Goal: Task Accomplishment & Management: Manage account settings

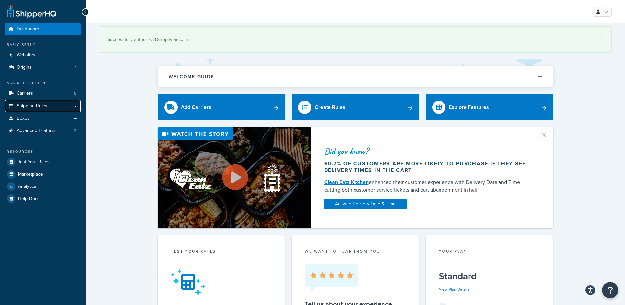
click at [33, 106] on span "Shipping Rules" at bounding box center [32, 106] width 31 height 6
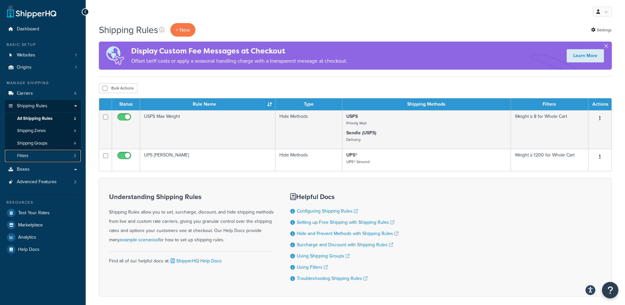
click at [29, 153] on link "Filters 3" at bounding box center [43, 156] width 76 height 12
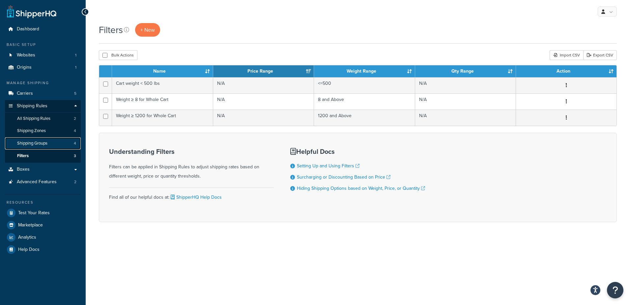
click at [38, 142] on span "Shipping Groups" at bounding box center [32, 143] width 30 height 6
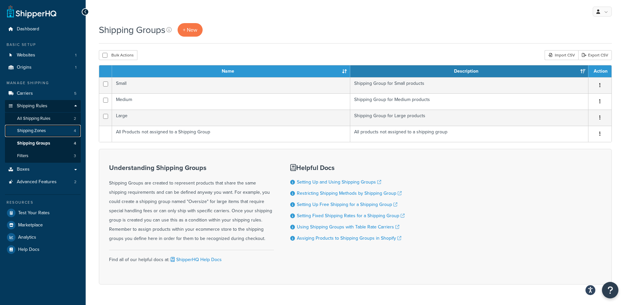
click at [31, 129] on span "Shipping Zones" at bounding box center [31, 131] width 29 height 6
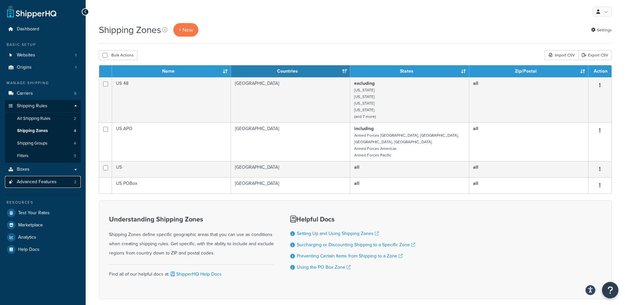
click at [34, 181] on span "Advanced Features" at bounding box center [37, 182] width 40 height 6
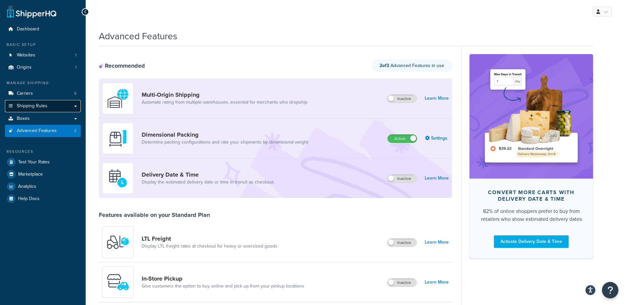
click at [53, 102] on link "Shipping Rules" at bounding box center [43, 106] width 76 height 12
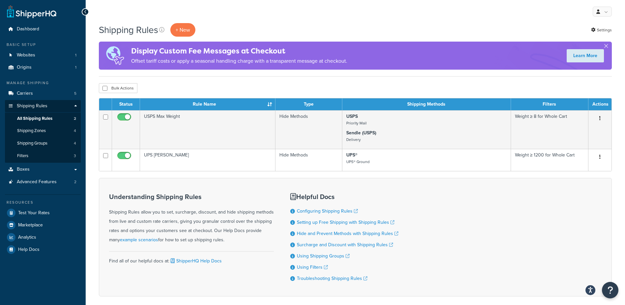
click at [203, 84] on div "Bulk Actions Duplicate Delete" at bounding box center [355, 88] width 513 height 10
click at [189, 33] on p "+ New" at bounding box center [182, 30] width 25 height 14
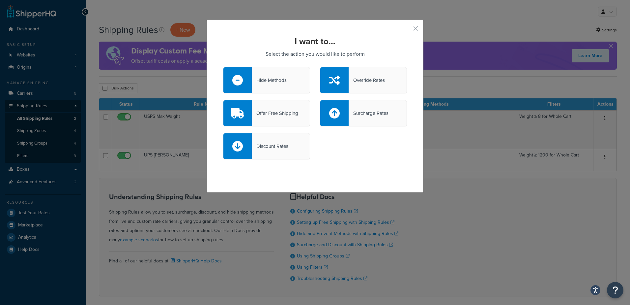
click at [277, 83] on div "Hide Methods" at bounding box center [269, 79] width 35 height 9
click at [0, 0] on input "Hide Methods" at bounding box center [0, 0] width 0 height 0
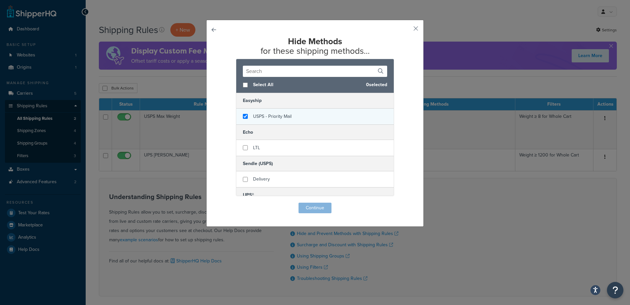
checkbox input "true"
click at [277, 116] on span "USPS - Priority Mail" at bounding box center [272, 116] width 39 height 7
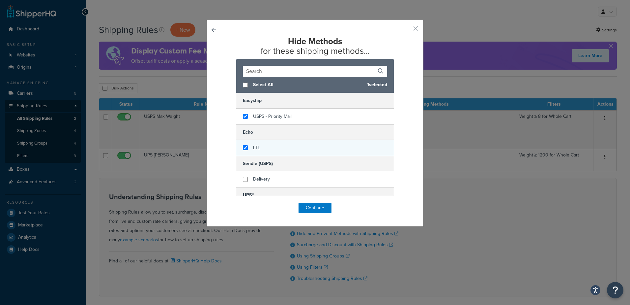
checkbox input "true"
click at [280, 144] on div "LTL" at bounding box center [315, 148] width 158 height 16
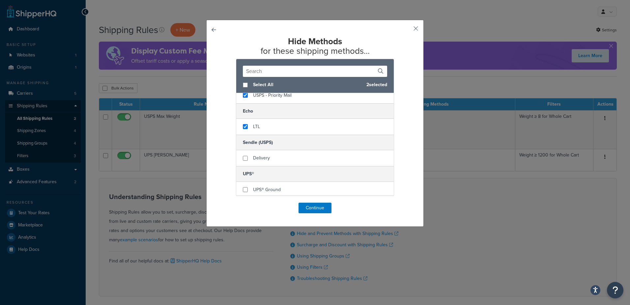
scroll to position [33, 0]
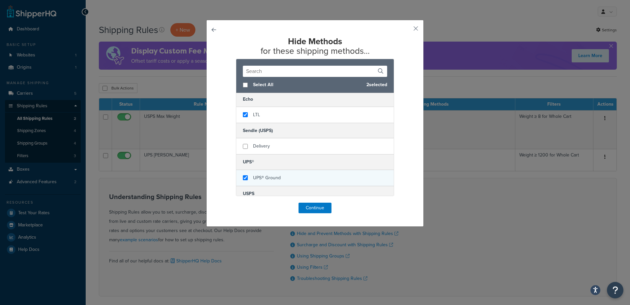
checkbox input "true"
click at [289, 179] on div "UPS® Ground" at bounding box center [315, 178] width 158 height 16
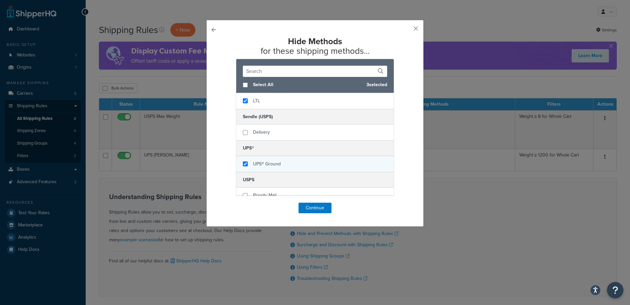
scroll to position [54, 0]
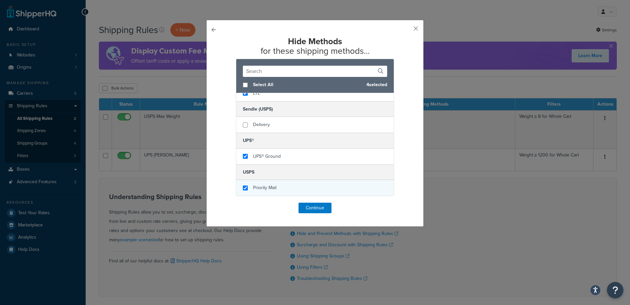
click at [284, 190] on div "Priority Mail" at bounding box center [315, 188] width 158 height 16
checkbox input "false"
click at [275, 186] on div "Priority Mail" at bounding box center [315, 188] width 158 height 16
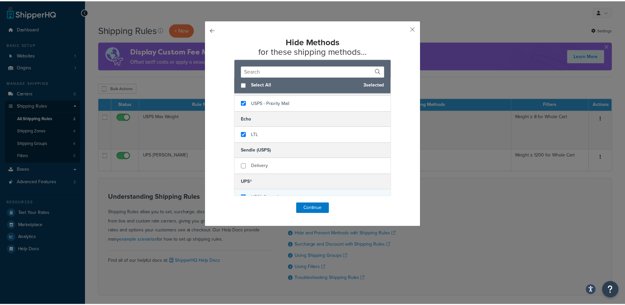
scroll to position [0, 0]
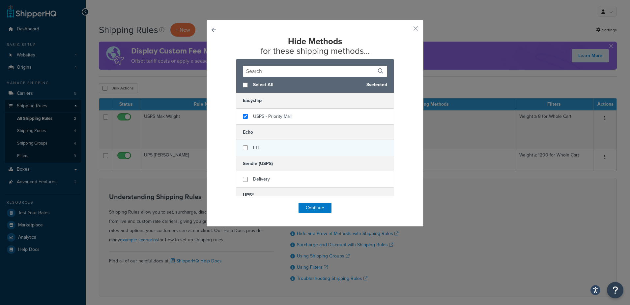
click at [273, 146] on div "LTL" at bounding box center [315, 148] width 158 height 16
checkbox input "true"
click at [293, 144] on div "LTL" at bounding box center [315, 148] width 158 height 16
click at [320, 206] on button "Continue" at bounding box center [315, 207] width 33 height 11
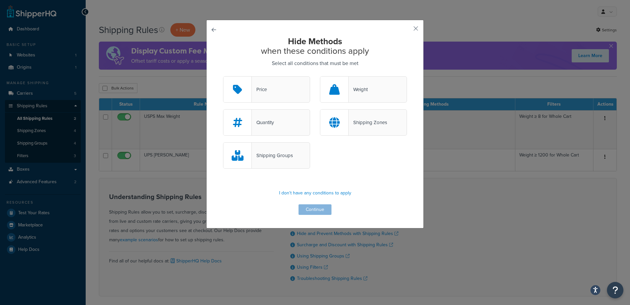
click at [282, 160] on div "Shipping Groups" at bounding box center [272, 155] width 41 height 9
click at [0, 0] on input "Shipping Groups" at bounding box center [0, 0] width 0 height 0
click at [310, 212] on button "Continue" at bounding box center [315, 209] width 33 height 11
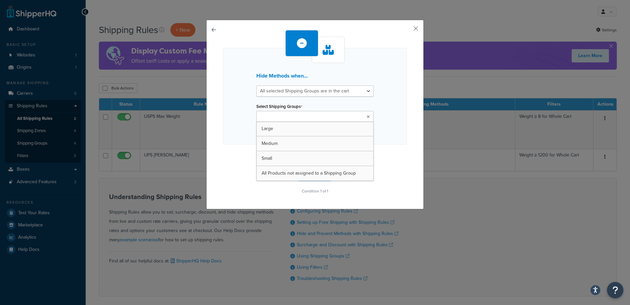
click at [264, 116] on input "Select Shipping Groups" at bounding box center [287, 116] width 58 height 7
click at [264, 117] on input "Select Shipping Groups" at bounding box center [287, 116] width 58 height 7
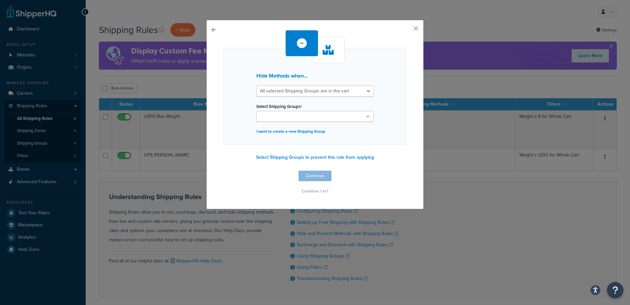
click at [218, 130] on div "Hide Methods when... All selected Shipping Groups are in the cart Any selected …" at bounding box center [315, 114] width 218 height 189
click at [223, 170] on button "button" at bounding box center [223, 170] width 0 height 0
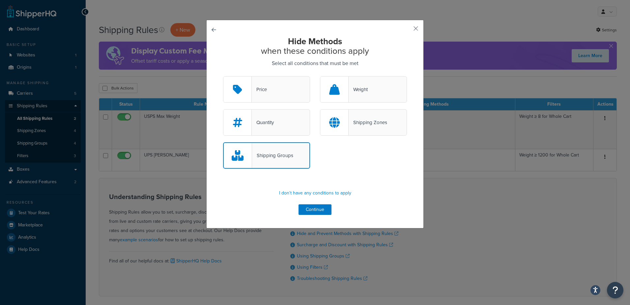
click at [223, 76] on button "button" at bounding box center [223, 76] width 0 height 0
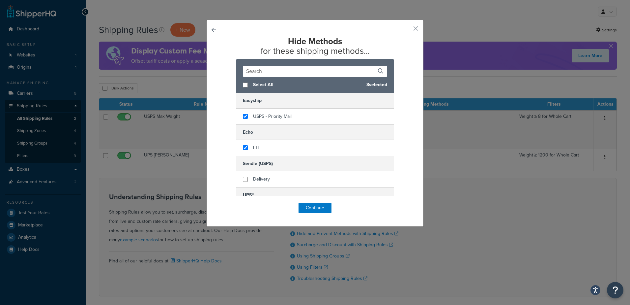
click at [223, 202] on button "button" at bounding box center [223, 202] width 0 height 0
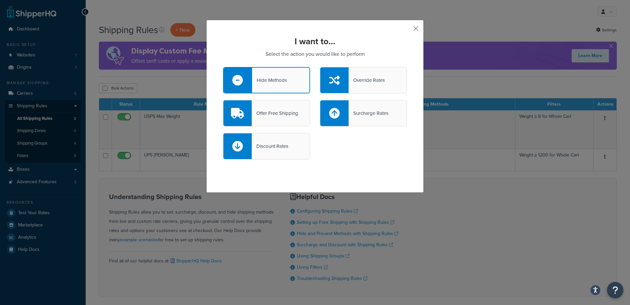
click at [407, 30] on button "button" at bounding box center [406, 31] width 2 height 2
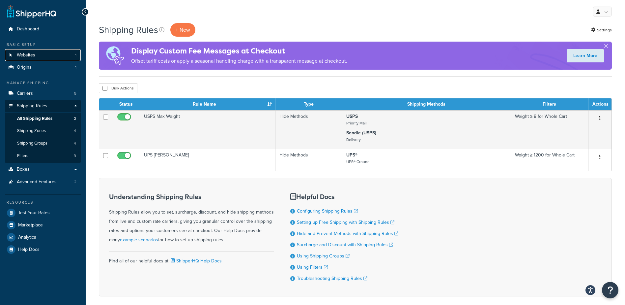
click at [60, 50] on link "Websites 1" at bounding box center [43, 55] width 76 height 12
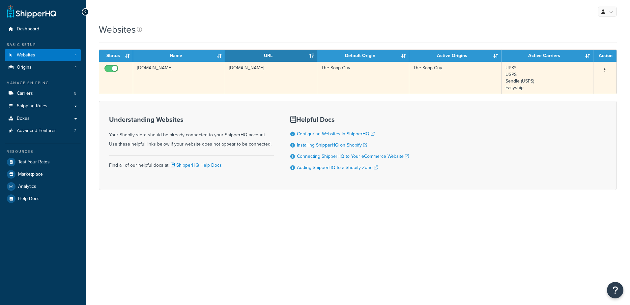
click at [172, 69] on td "[DOMAIN_NAME]" at bounding box center [179, 78] width 92 height 32
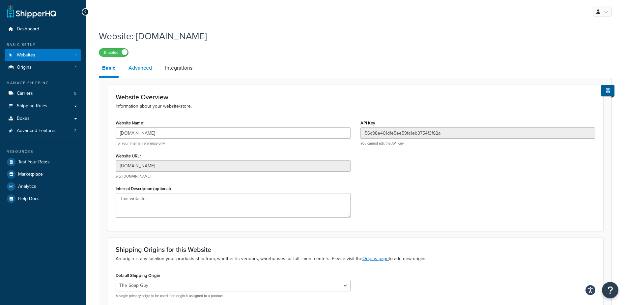
click at [143, 72] on link "Advanced" at bounding box center [140, 68] width 30 height 16
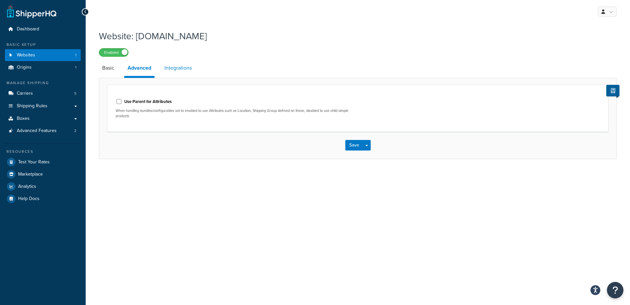
click at [183, 71] on link "Integrations" at bounding box center [178, 68] width 34 height 16
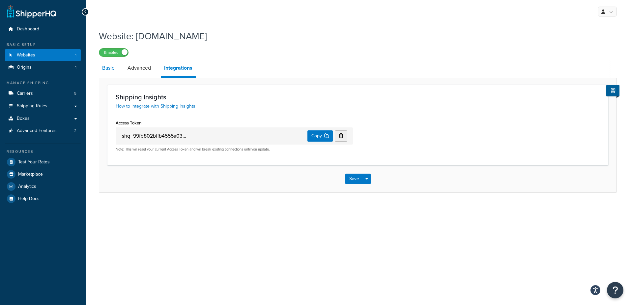
click at [110, 70] on link "Basic" at bounding box center [108, 68] width 19 height 16
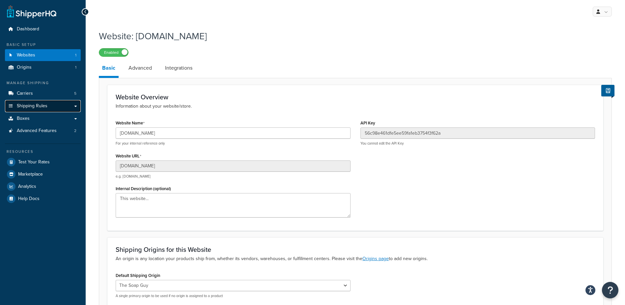
click at [44, 106] on span "Shipping Rules" at bounding box center [32, 106] width 31 height 6
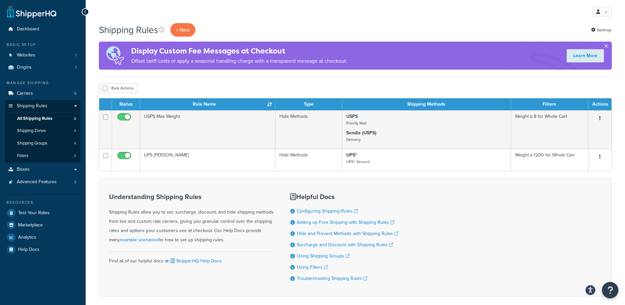
click at [607, 46] on button "button" at bounding box center [606, 47] width 2 height 2
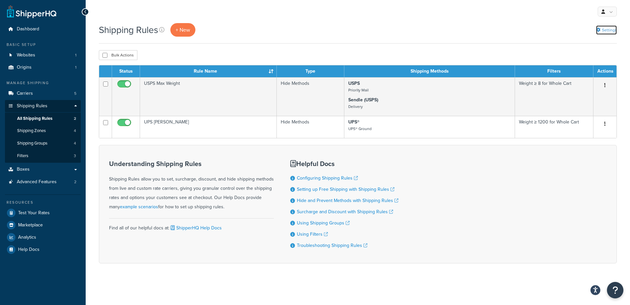
click at [603, 30] on link "Settings" at bounding box center [606, 29] width 21 height 9
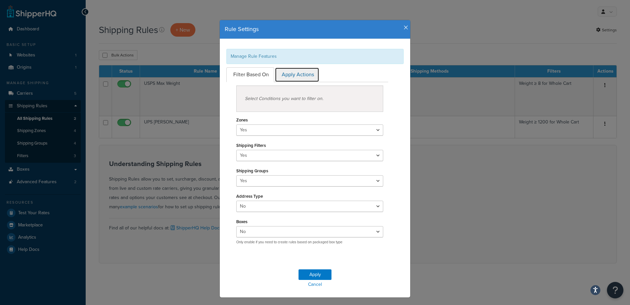
click at [289, 72] on link "Apply Actions" at bounding box center [297, 74] width 44 height 15
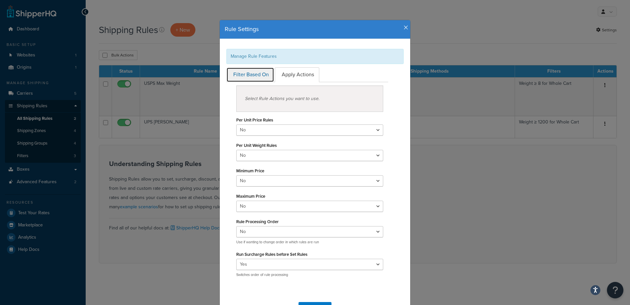
click at [250, 73] on link "Filter Based On" at bounding box center [250, 74] width 48 height 15
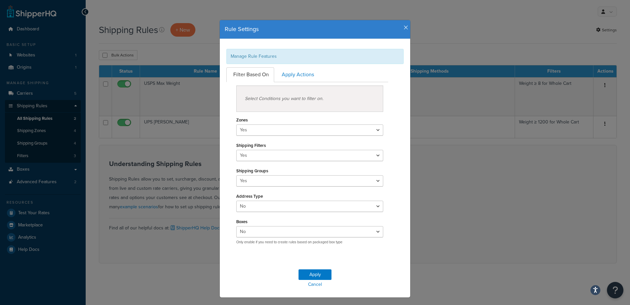
click at [404, 28] on icon "button" at bounding box center [406, 28] width 5 height 6
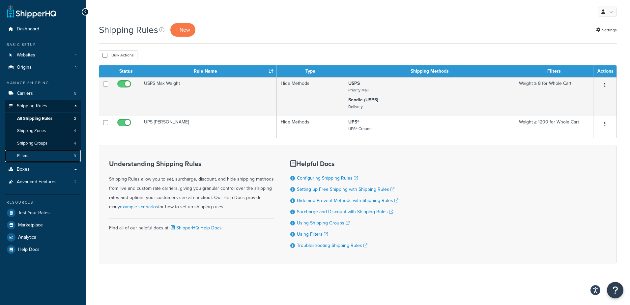
click at [54, 155] on link "Filters 3" at bounding box center [43, 156] width 76 height 12
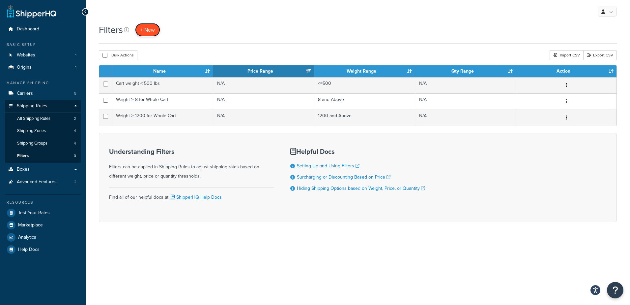
click at [152, 28] on span "+ New" at bounding box center [147, 30] width 15 height 8
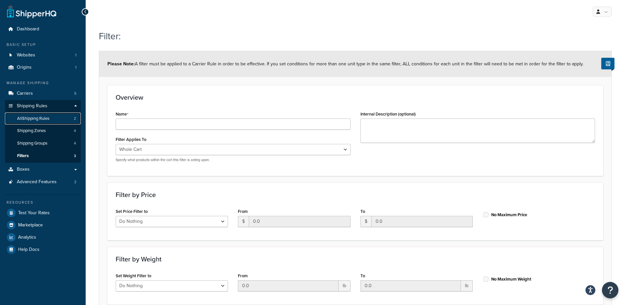
click at [32, 120] on span "All Shipping Rules" at bounding box center [33, 119] width 32 height 6
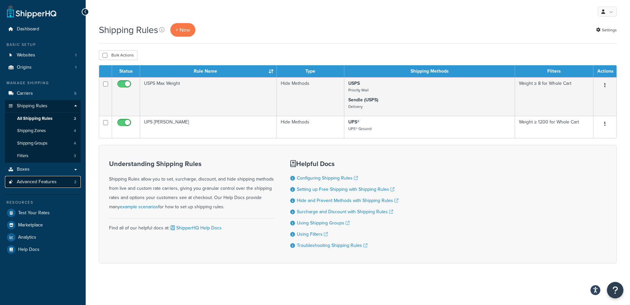
click at [34, 181] on span "Advanced Features" at bounding box center [37, 182] width 40 height 6
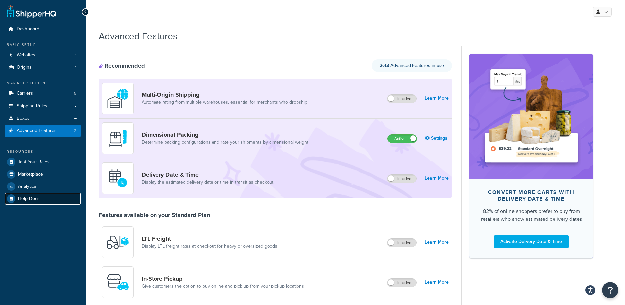
click at [28, 200] on span "Help Docs" at bounding box center [28, 199] width 21 height 6
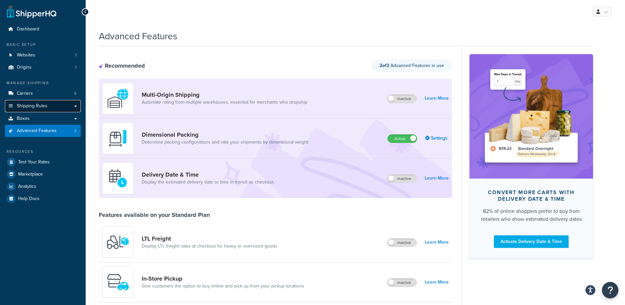
click at [48, 106] on link "Shipping Rules" at bounding box center [43, 106] width 76 height 12
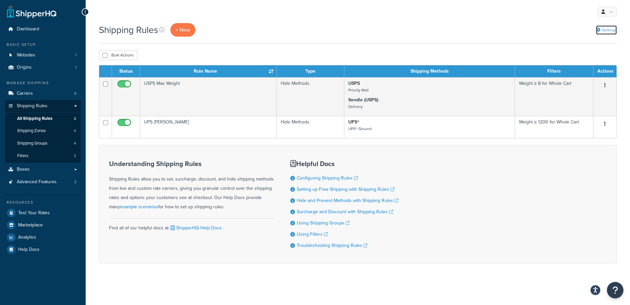
click at [613, 28] on link "Settings" at bounding box center [606, 29] width 21 height 9
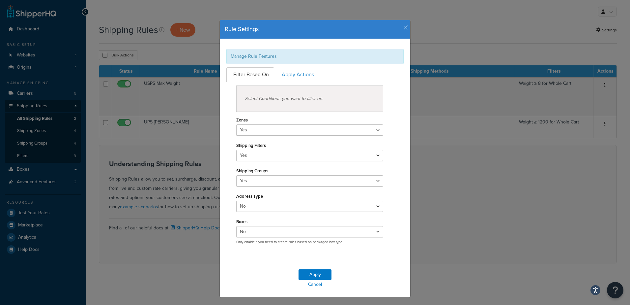
drag, startPoint x: 401, startPoint y: 28, endPoint x: 179, endPoint y: 238, distance: 306.6
click at [404, 28] on icon "button" at bounding box center [406, 28] width 5 height 6
